Goal: Task Accomplishment & Management: Use online tool/utility

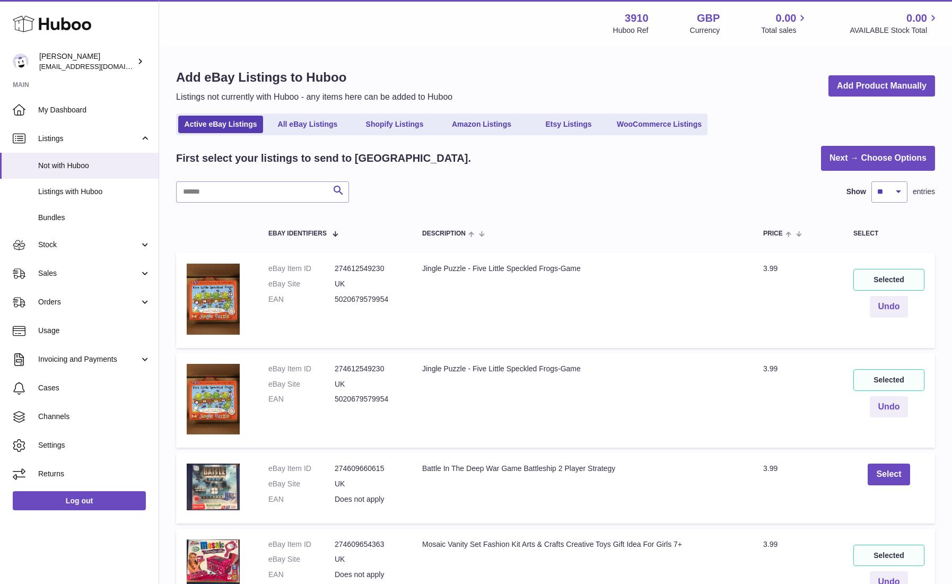
click at [64, 27] on icon at bounding box center [52, 23] width 79 height 21
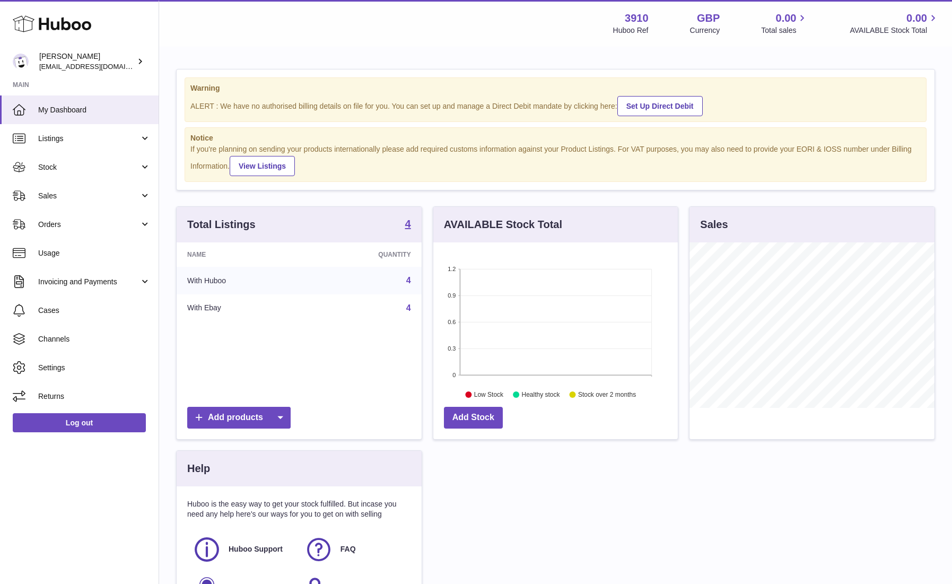
scroll to position [166, 245]
click at [86, 145] on link "Listings" at bounding box center [79, 138] width 159 height 29
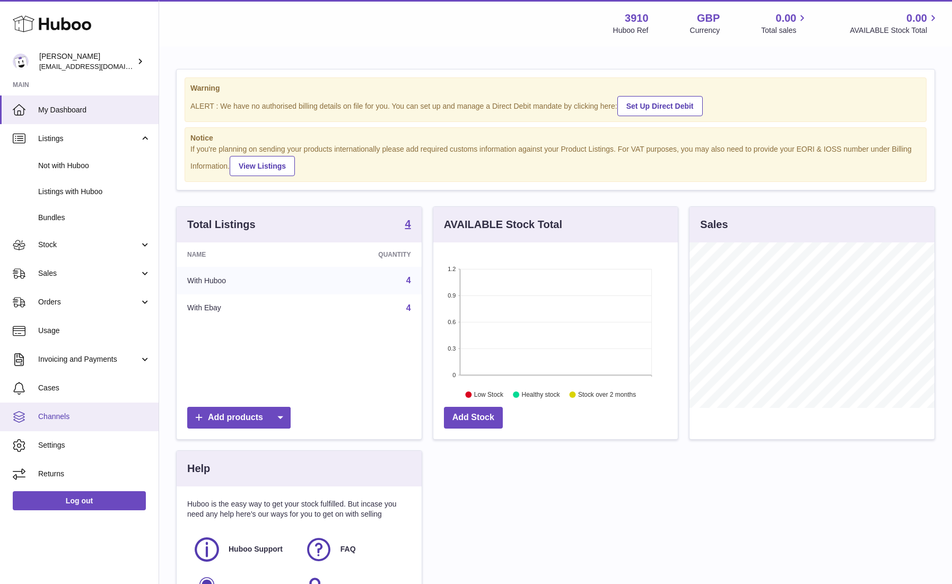
click at [58, 417] on span "Channels" at bounding box center [94, 417] width 112 height 10
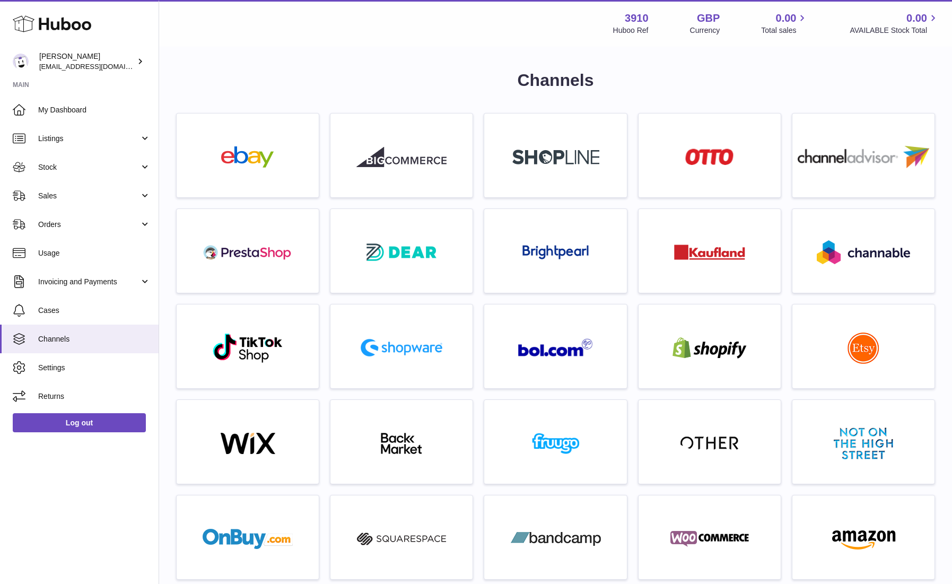
click at [722, 327] on div at bounding box center [710, 349] width 132 height 68
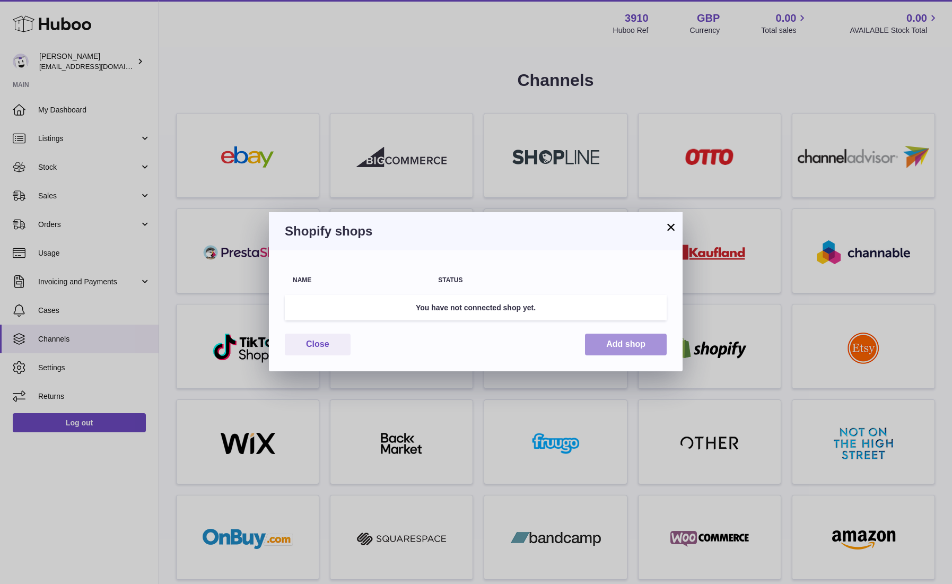
click at [625, 340] on button "Add shop" at bounding box center [626, 345] width 82 height 22
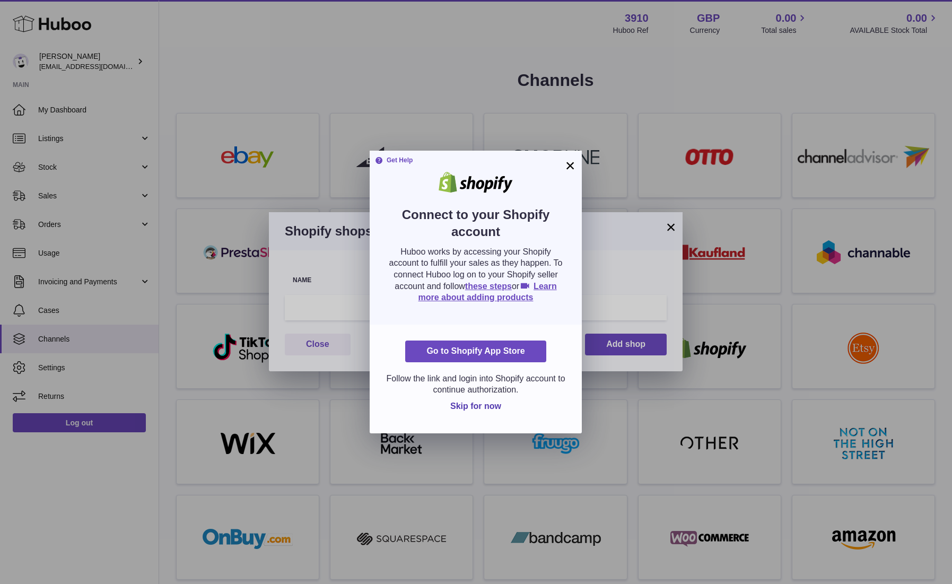
click at [567, 167] on button "×" at bounding box center [570, 165] width 13 height 13
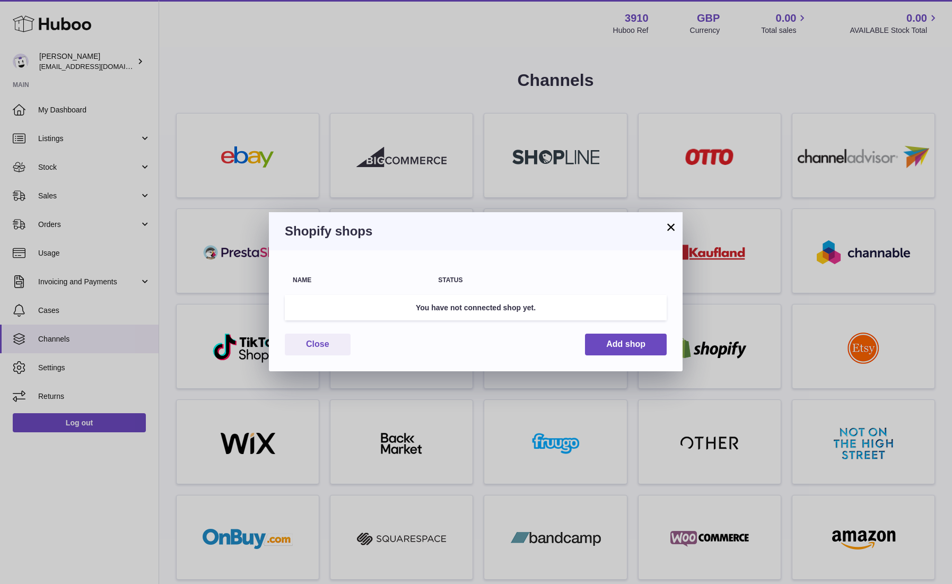
click at [672, 223] on button "×" at bounding box center [671, 227] width 13 height 13
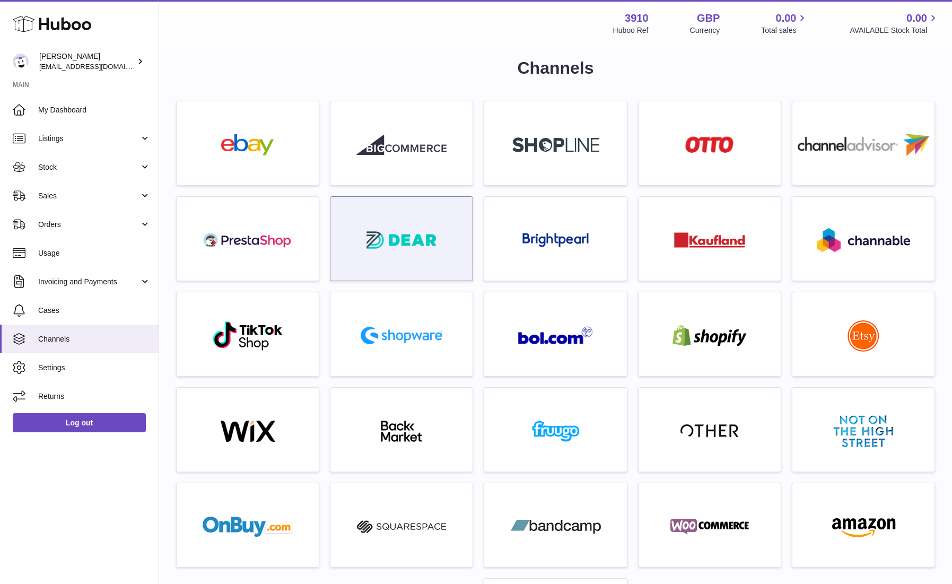
scroll to position [12, 0]
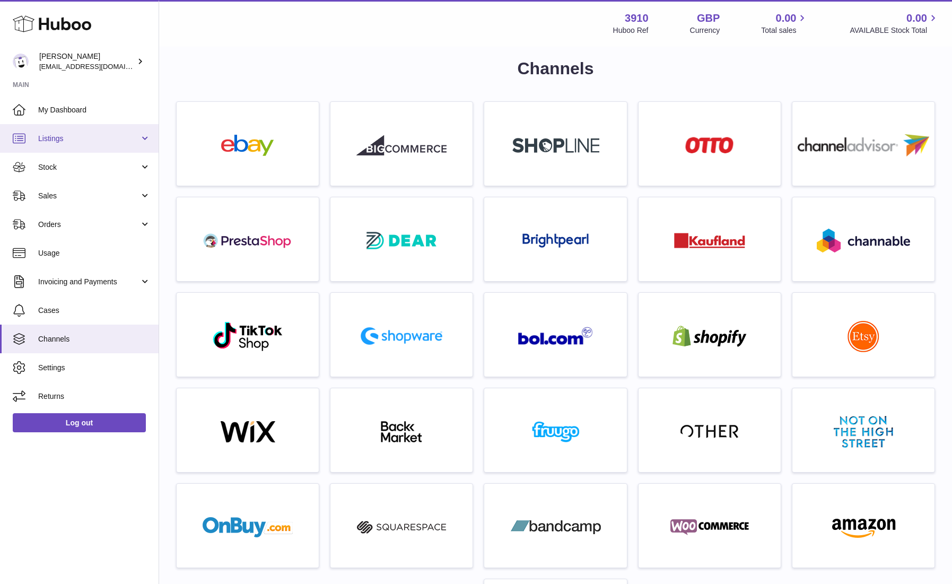
click at [66, 146] on link "Listings" at bounding box center [79, 138] width 159 height 29
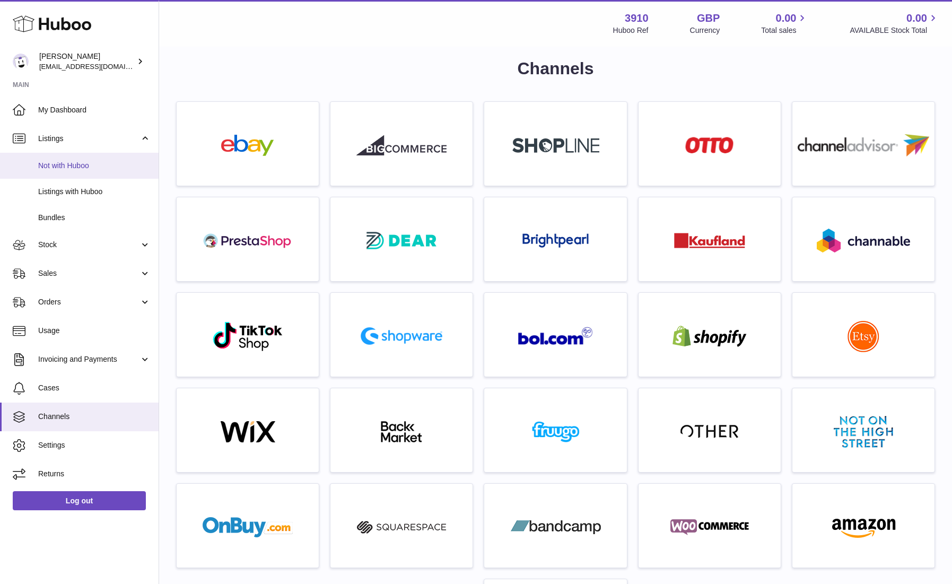
click at [70, 162] on span "Not with Huboo" at bounding box center [94, 166] width 112 height 10
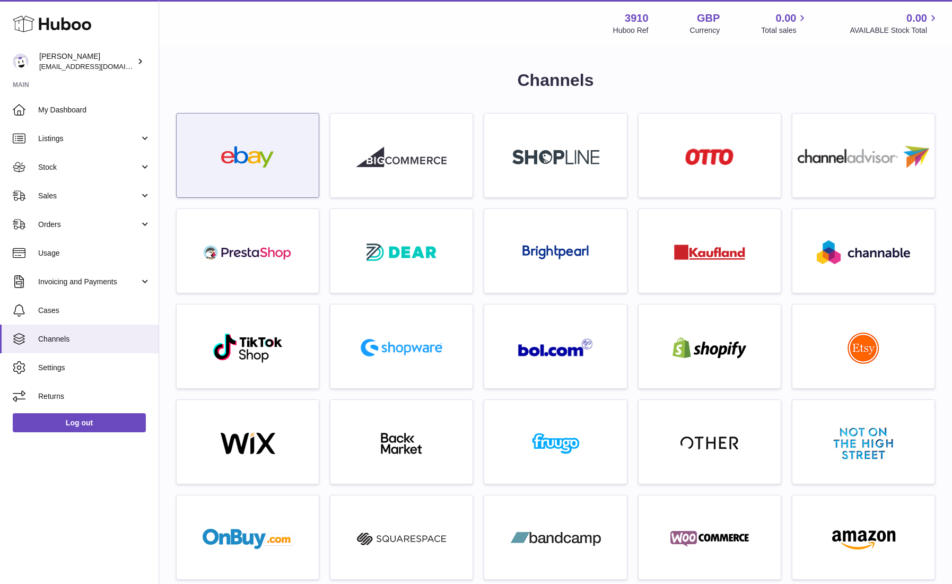
click at [300, 157] on div at bounding box center [248, 158] width 132 height 68
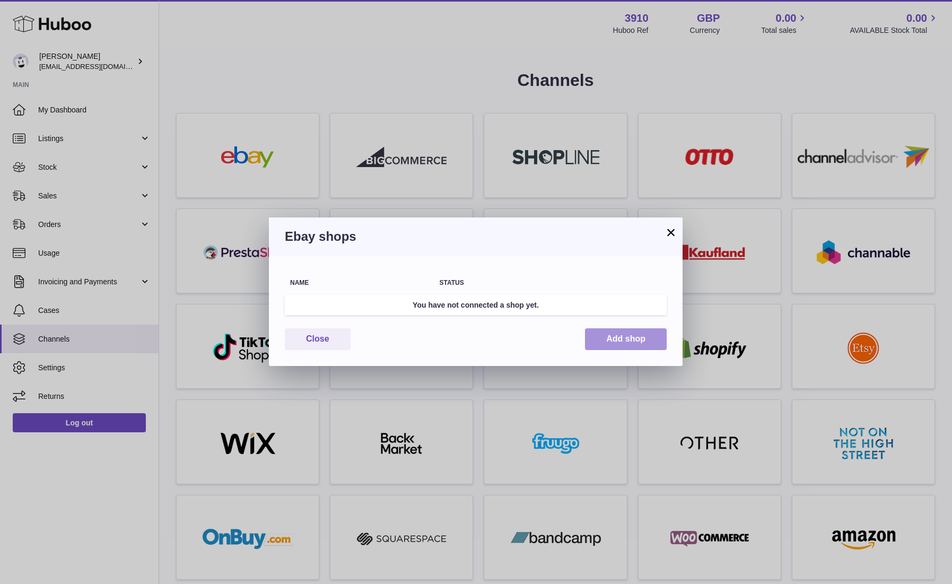
click at [632, 342] on button "Add shop" at bounding box center [626, 339] width 82 height 22
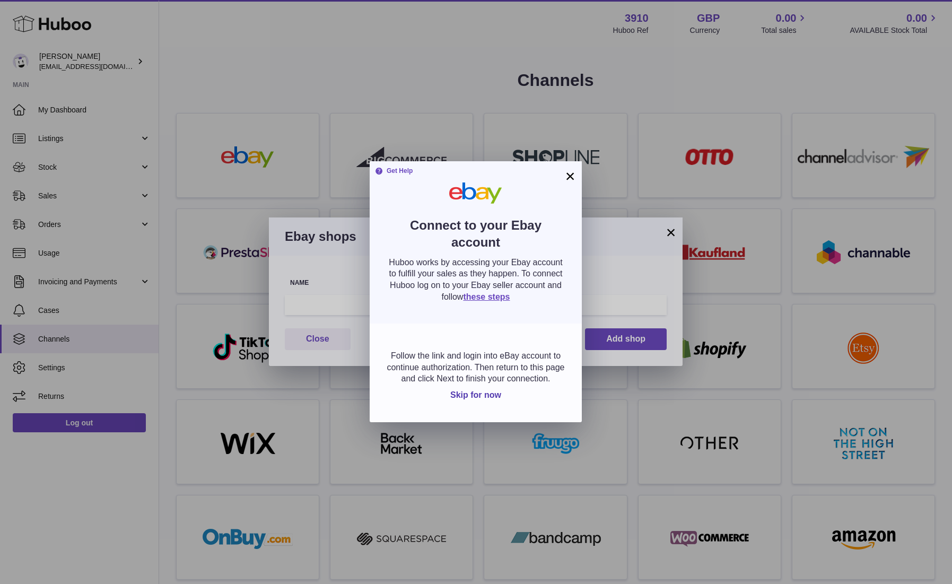
drag, startPoint x: 567, startPoint y: 177, endPoint x: 603, endPoint y: 196, distance: 41.1
click at [567, 177] on button "×" at bounding box center [570, 176] width 13 height 13
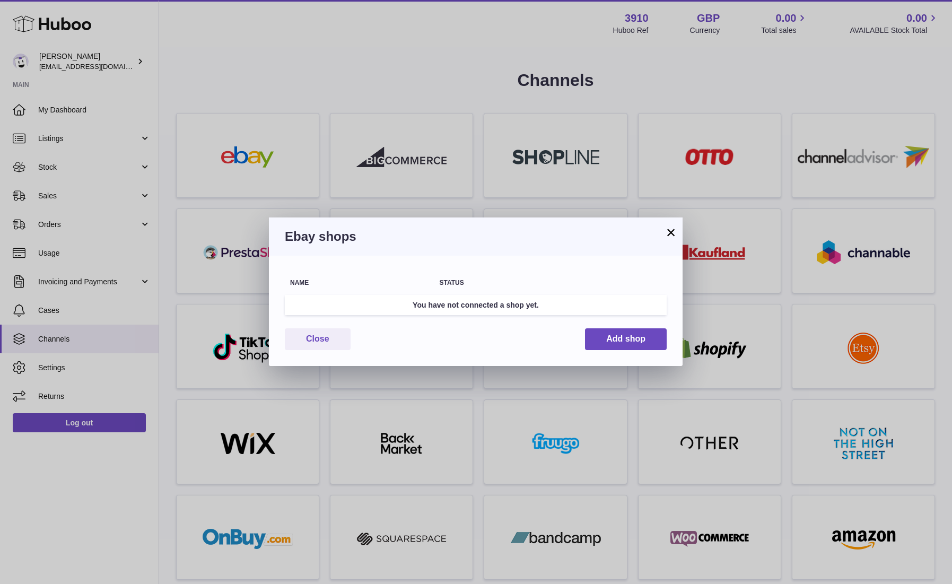
drag, startPoint x: 671, startPoint y: 236, endPoint x: 666, endPoint y: 235, distance: 5.5
click at [671, 236] on button "×" at bounding box center [671, 232] width 13 height 13
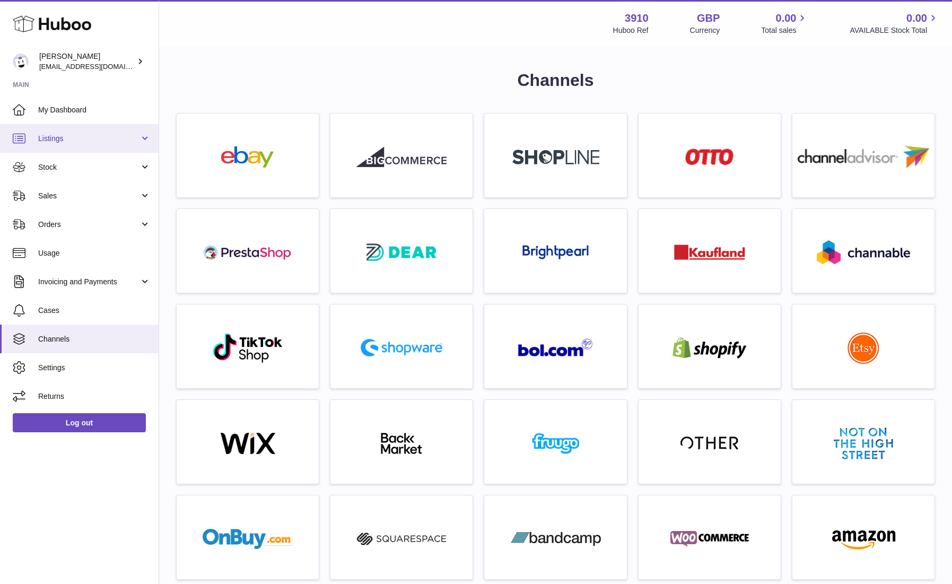
click at [76, 137] on span "Listings" at bounding box center [88, 139] width 101 height 10
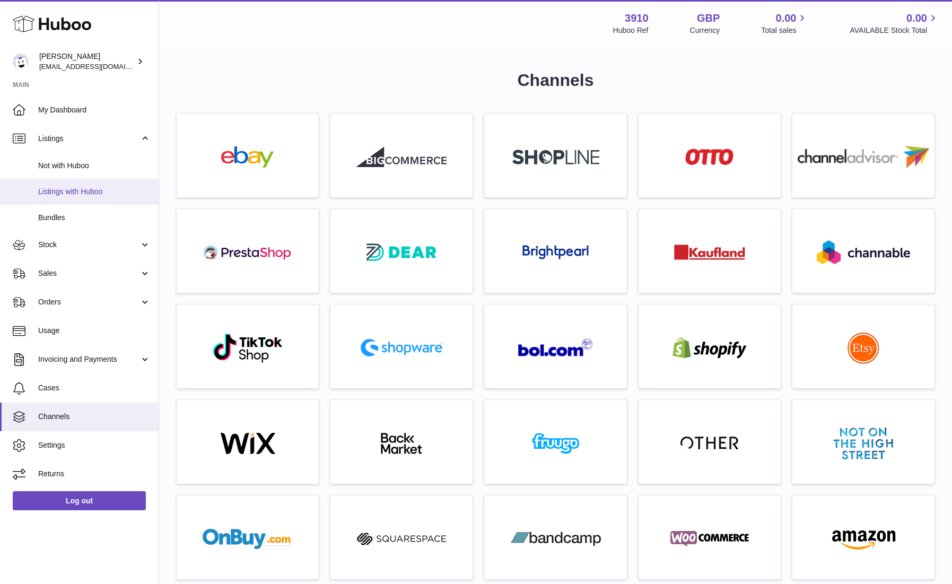
click at [75, 187] on span "Listings with Huboo" at bounding box center [94, 192] width 112 height 10
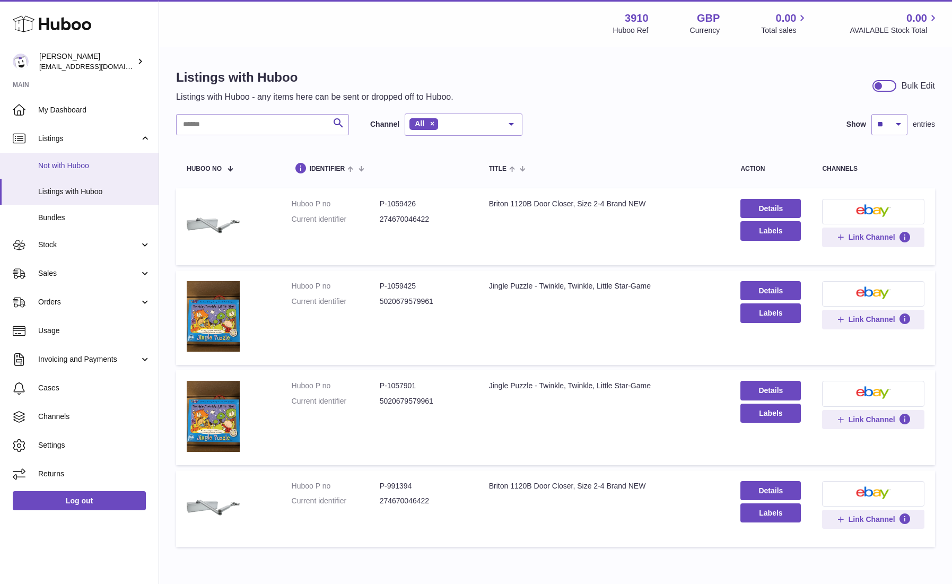
click at [69, 162] on span "Not with Huboo" at bounding box center [94, 166] width 112 height 10
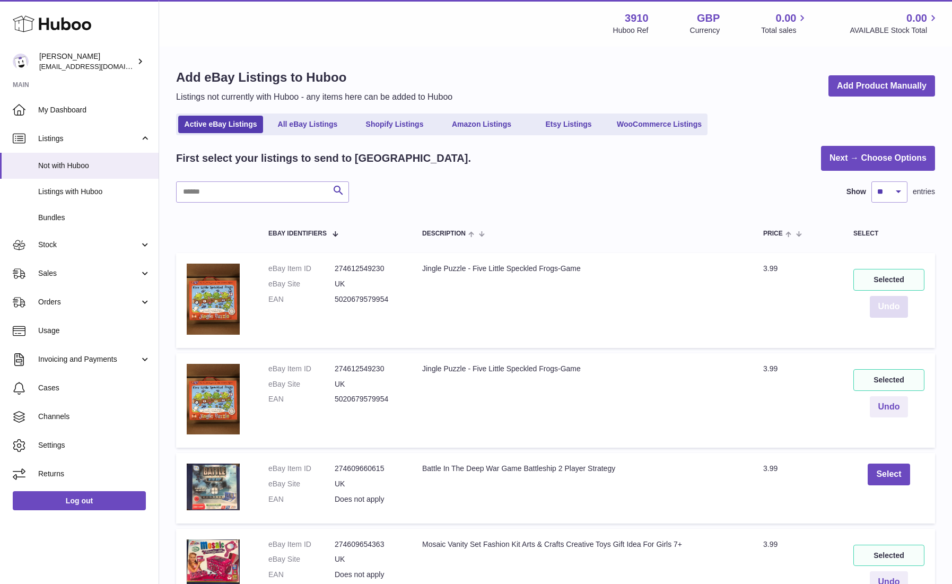
click at [893, 307] on button "Undo" at bounding box center [889, 307] width 39 height 22
click at [893, 405] on button "Undo" at bounding box center [889, 407] width 39 height 22
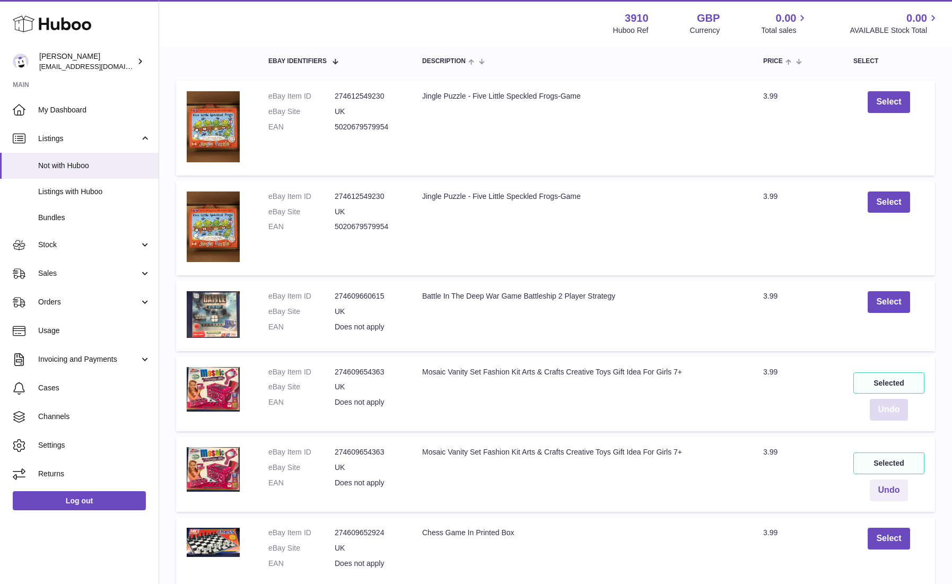
scroll to position [181, 0]
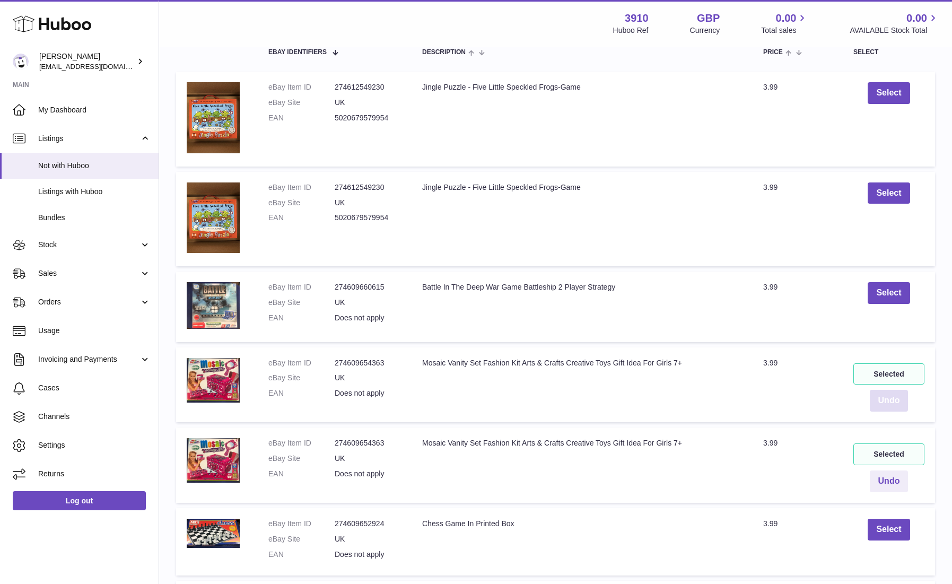
click at [886, 405] on button "Undo" at bounding box center [889, 401] width 39 height 22
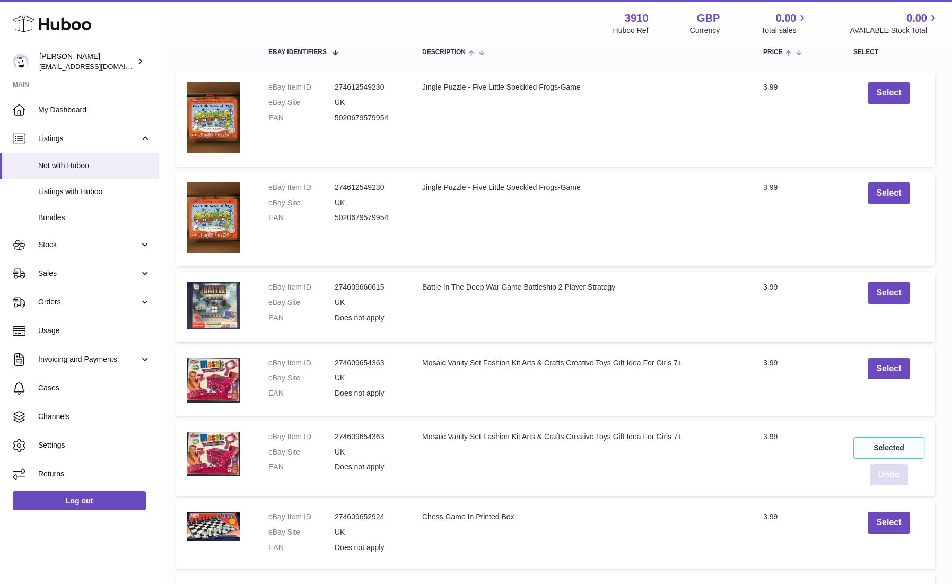
click at [886, 476] on button "Undo" at bounding box center [889, 475] width 39 height 22
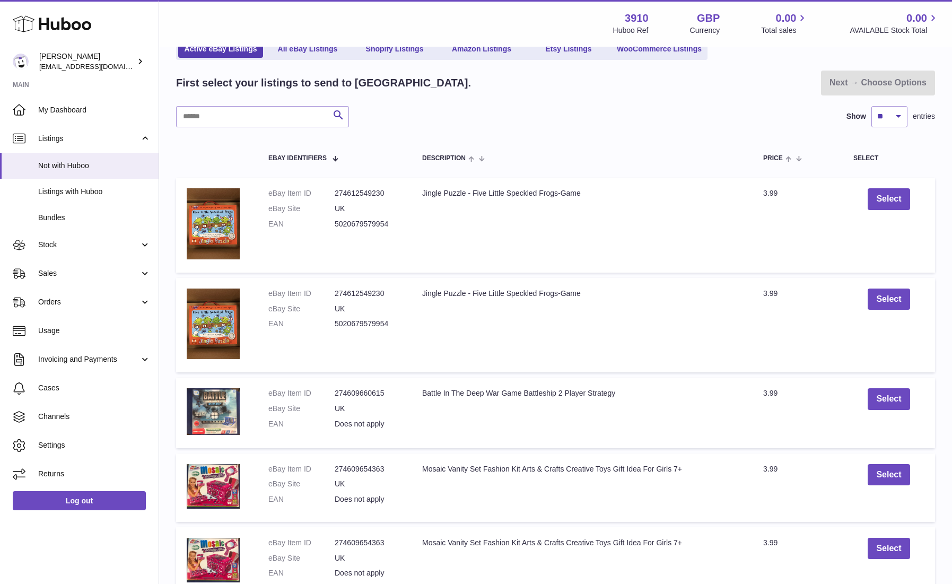
scroll to position [0, 0]
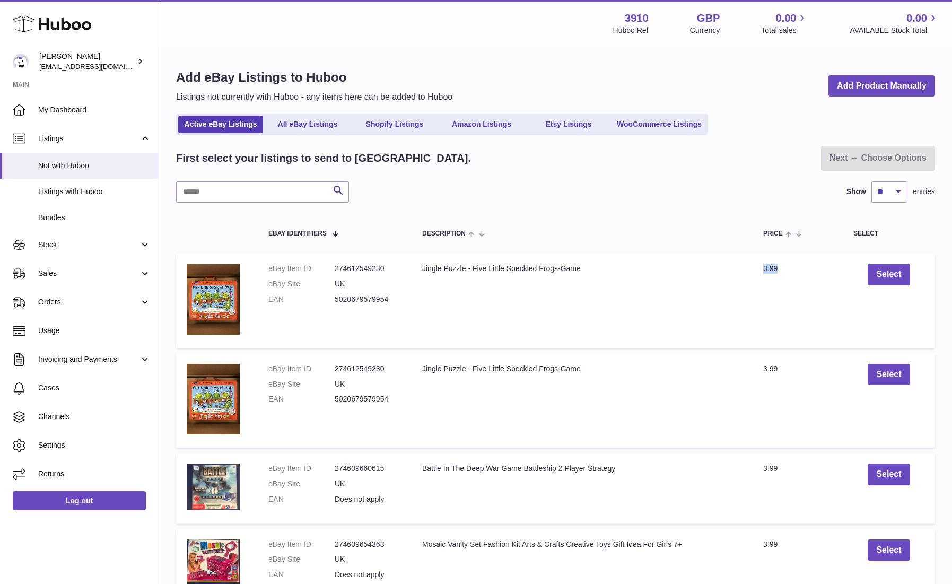
drag, startPoint x: 783, startPoint y: 268, endPoint x: 763, endPoint y: 267, distance: 20.2
click at [763, 267] on td "Price 3.99" at bounding box center [798, 300] width 90 height 94
click at [780, 277] on td "Price 3.99" at bounding box center [798, 300] width 90 height 94
drag, startPoint x: 764, startPoint y: 268, endPoint x: 783, endPoint y: 269, distance: 19.1
click at [783, 269] on td "Price 3.99" at bounding box center [798, 300] width 90 height 94
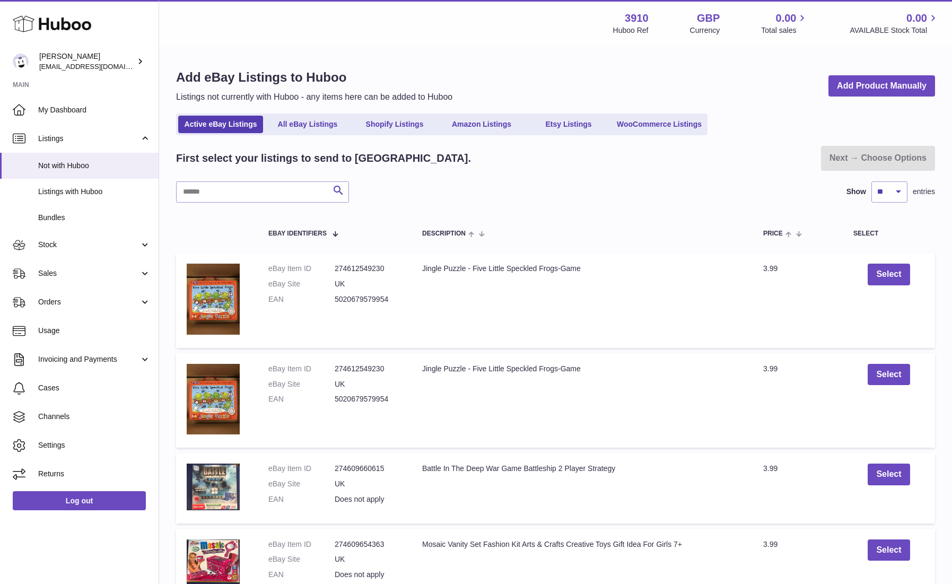
click at [724, 275] on td "Description Jingle Puzzle - Five Little Speckled Frogs-Game" at bounding box center [582, 300] width 341 height 94
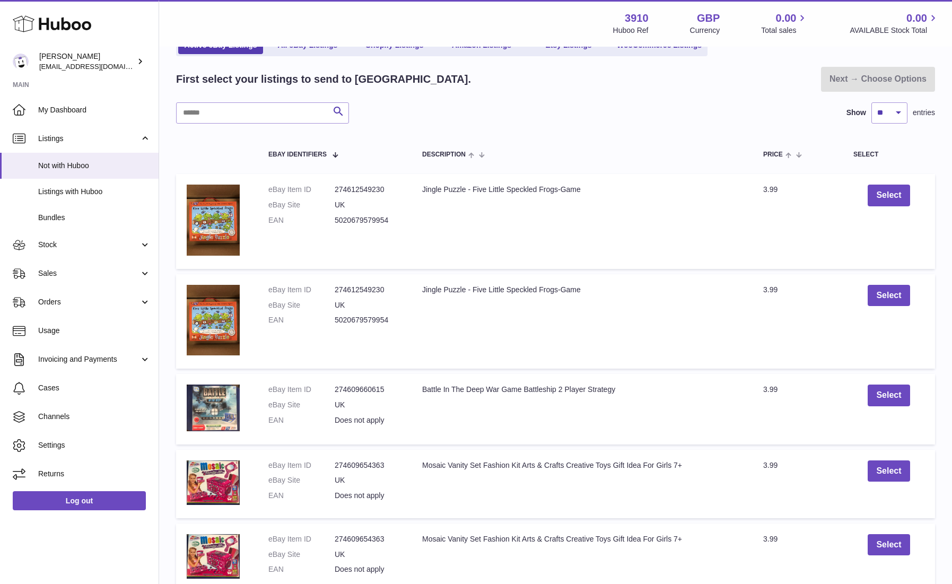
scroll to position [82, 0]
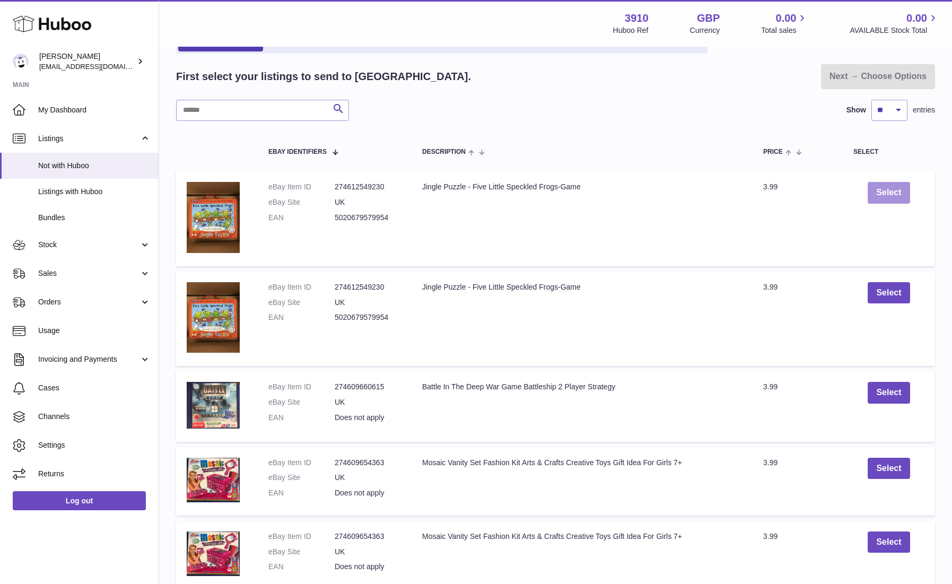
click at [888, 191] on button "Select" at bounding box center [889, 193] width 42 height 22
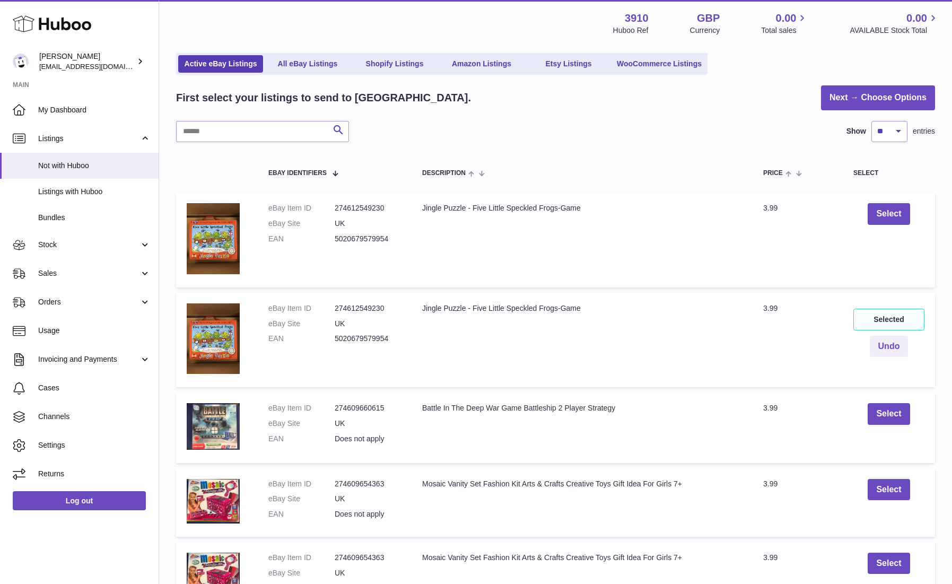
scroll to position [104, 0]
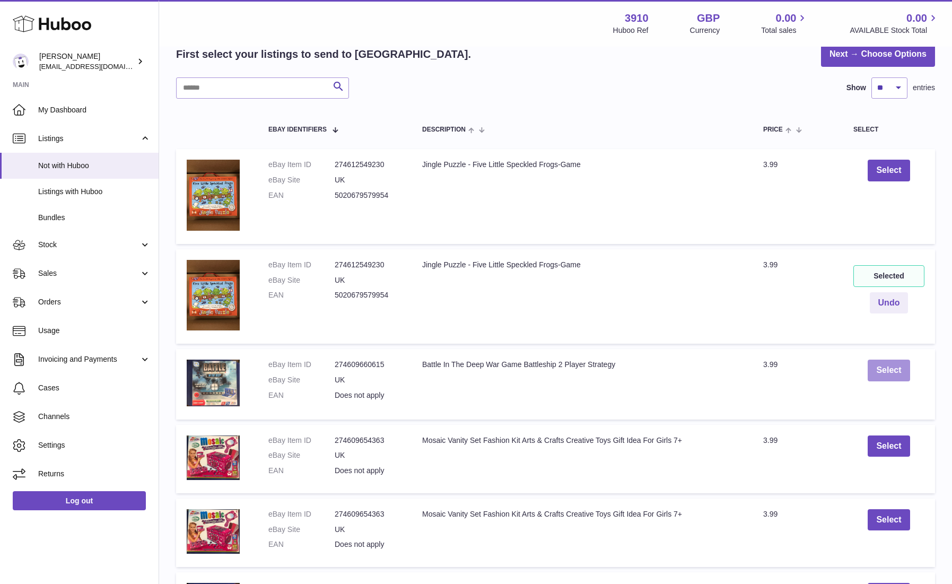
click at [884, 370] on button "Select" at bounding box center [889, 371] width 42 height 22
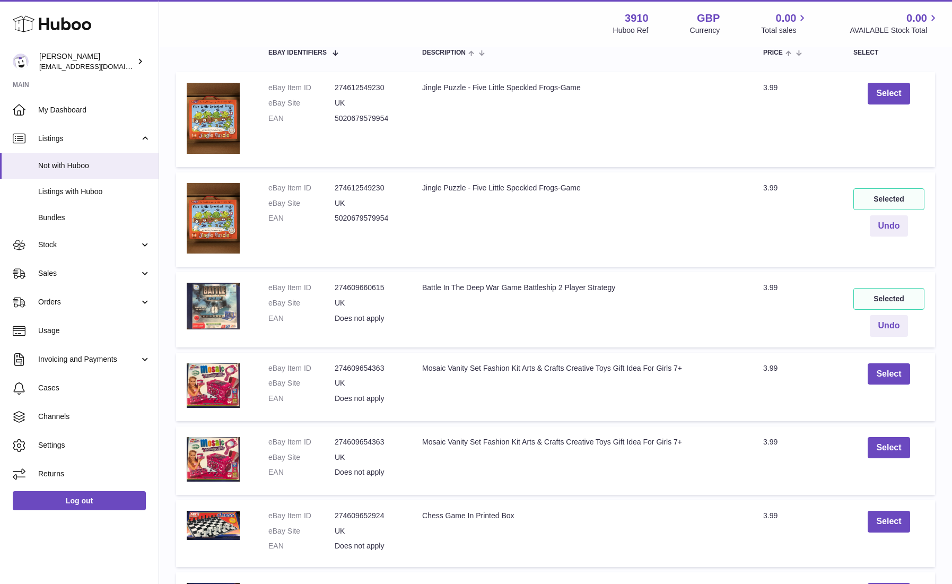
scroll to position [186, 0]
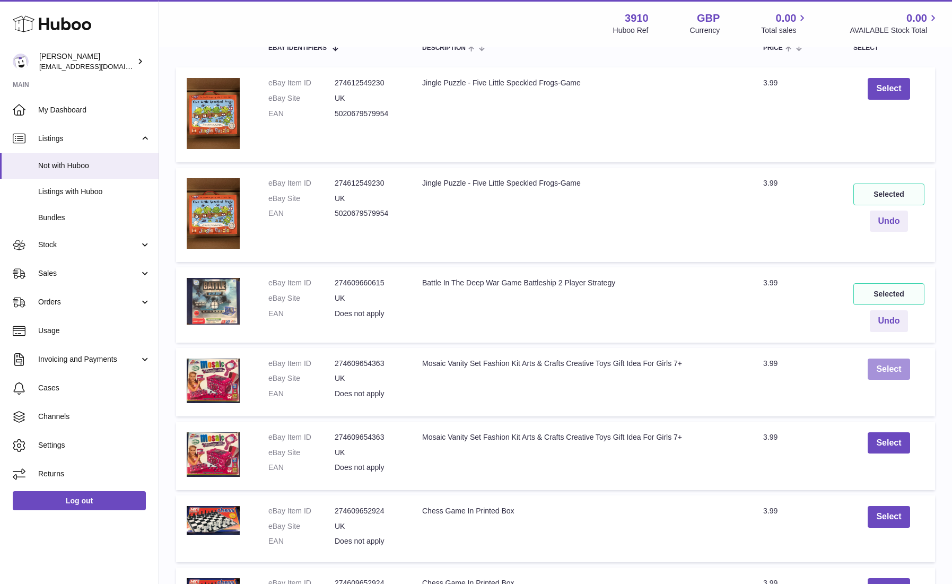
click at [889, 374] on button "Select" at bounding box center [889, 370] width 42 height 22
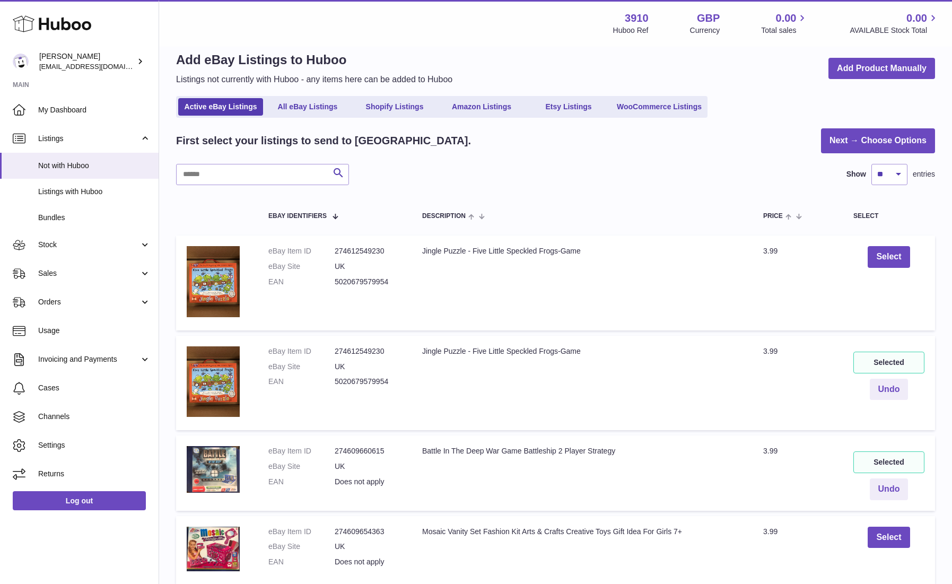
scroll to position [22, 0]
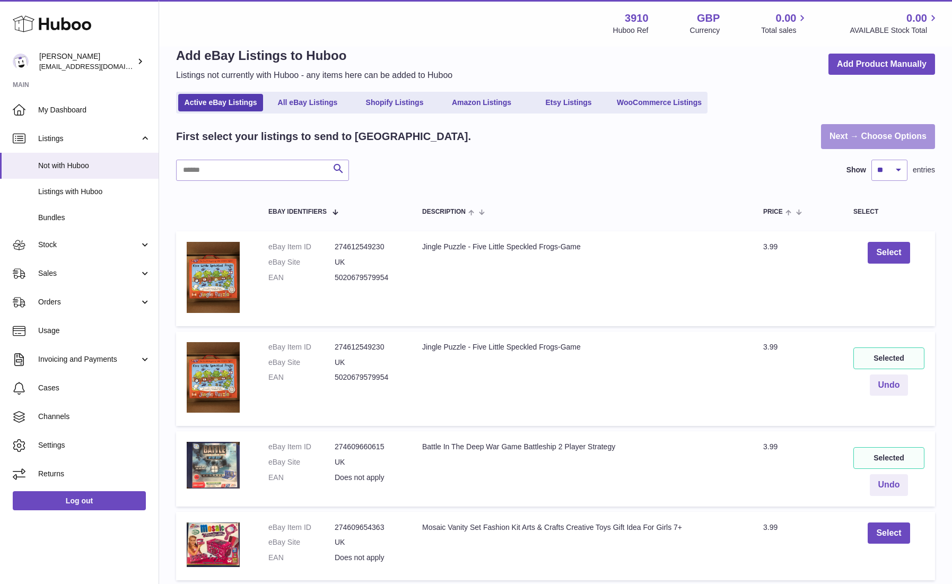
click at [867, 134] on link "Next → Choose Options" at bounding box center [878, 136] width 114 height 25
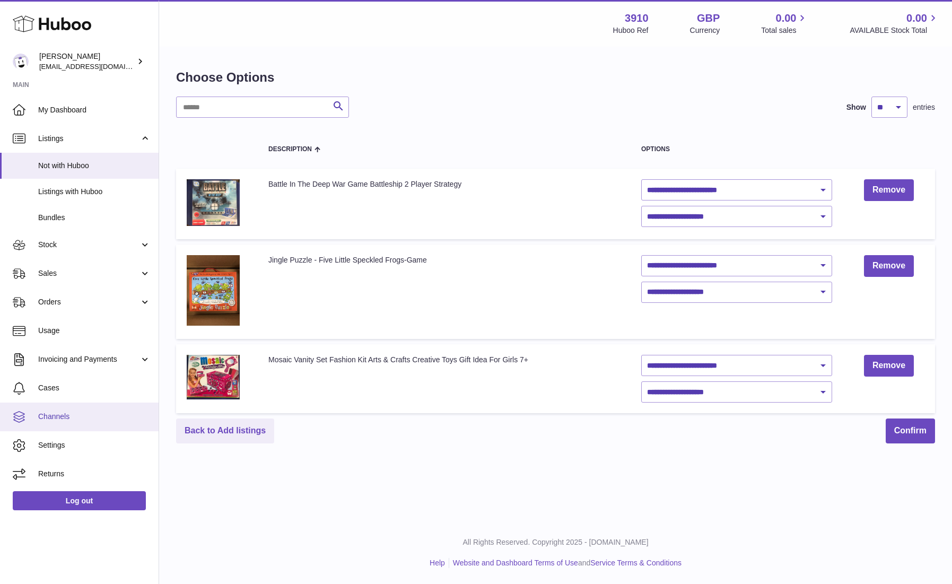
click at [72, 417] on span "Channels" at bounding box center [94, 417] width 112 height 10
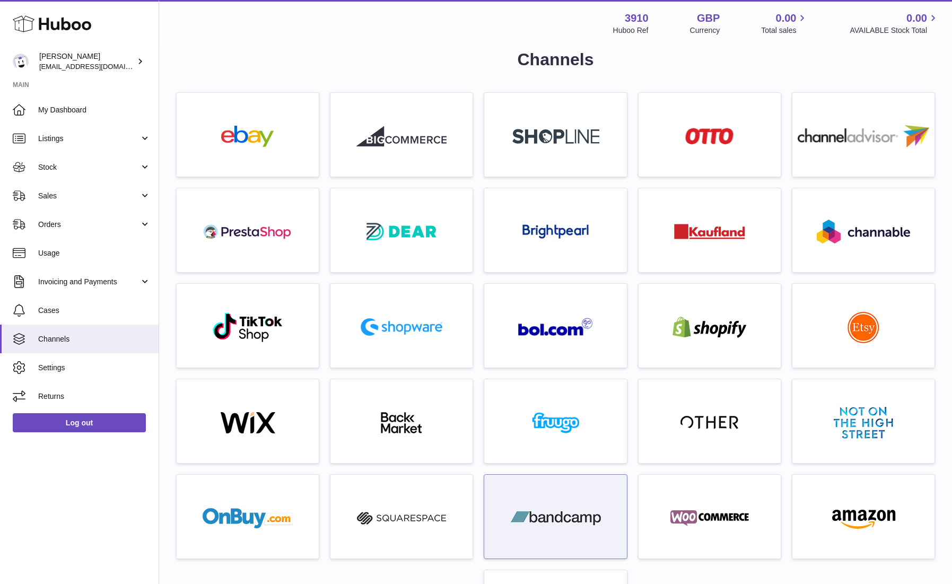
scroll to position [20, 0]
